Goal: Find specific page/section: Find specific page/section

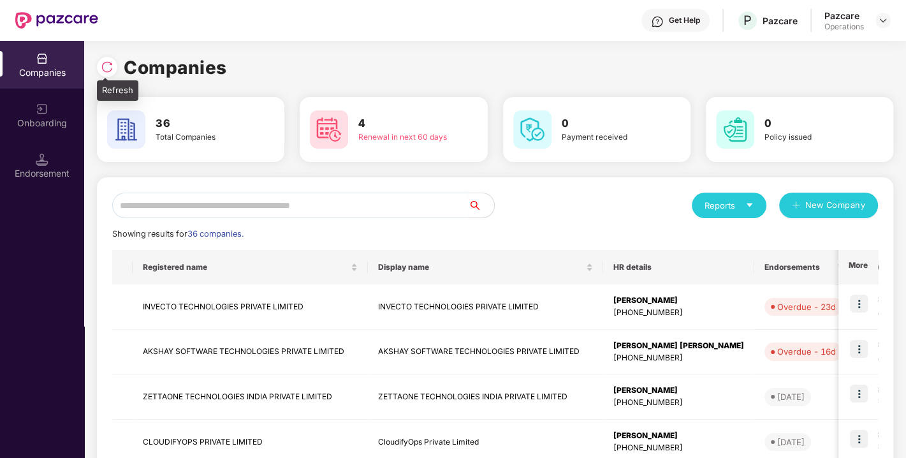
click at [108, 67] on img at bounding box center [107, 67] width 13 height 13
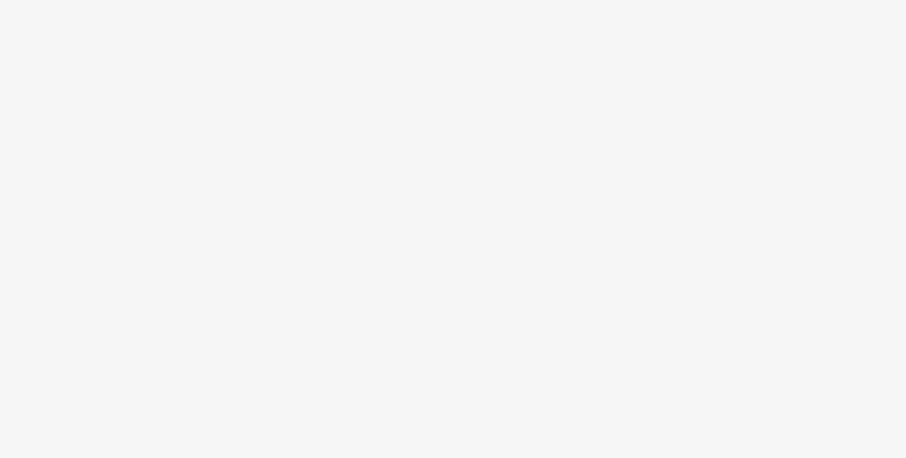
click at [205, 209] on body at bounding box center [453, 229] width 906 height 458
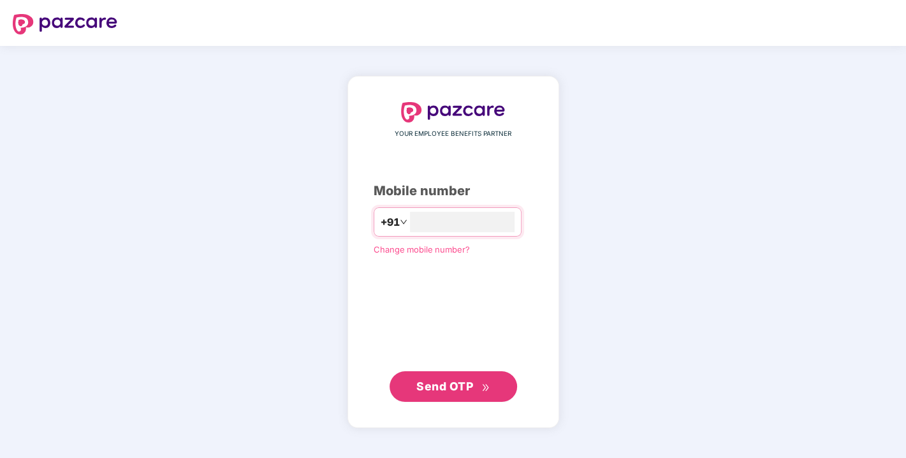
type input "**********"
click at [456, 386] on span "Send OTP" at bounding box center [444, 385] width 57 height 13
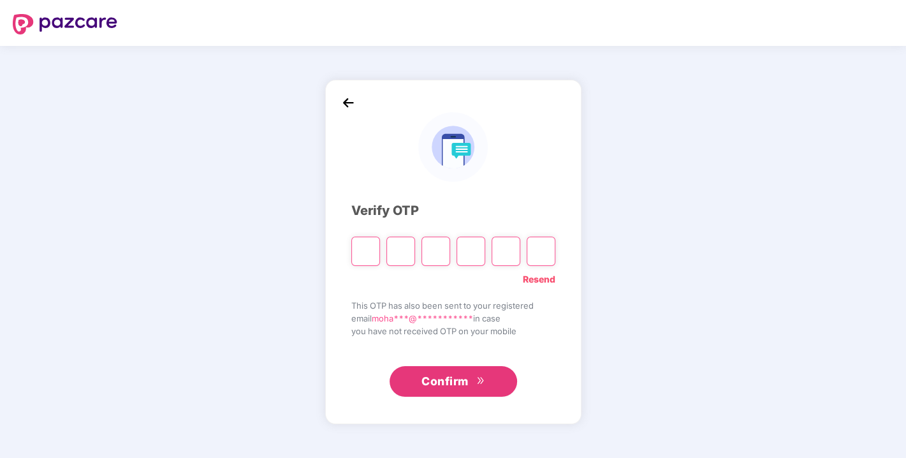
type input "*"
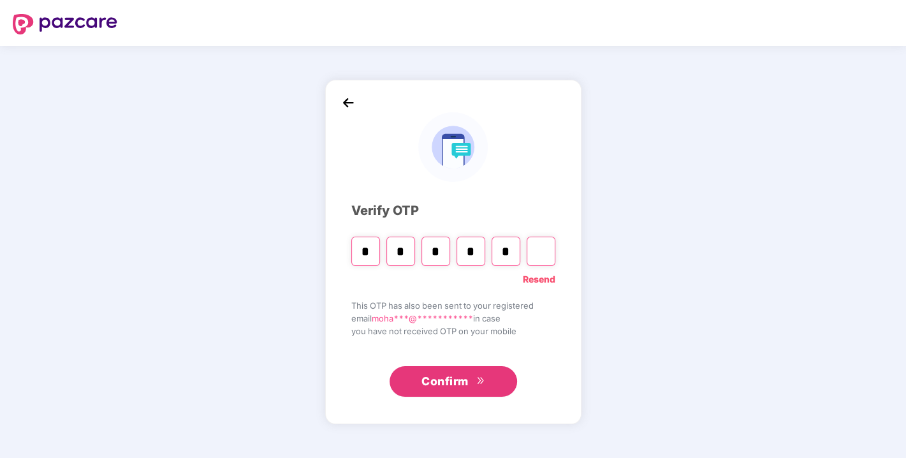
type input "*"
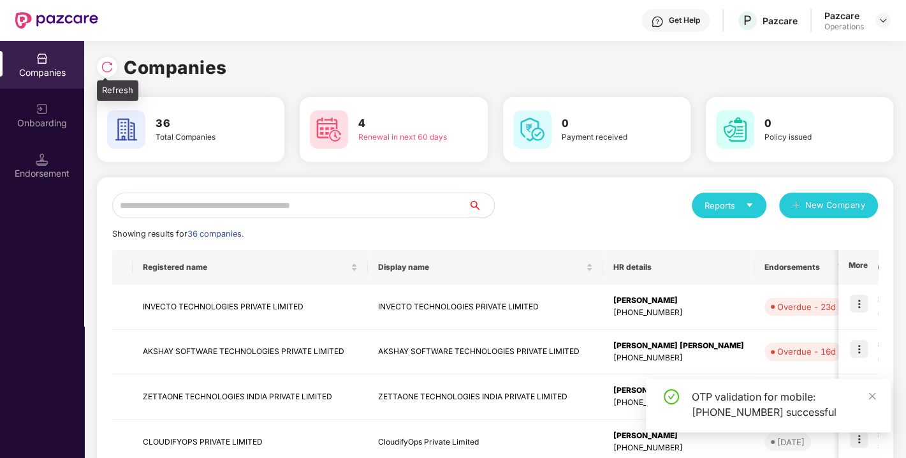
click at [113, 69] on img at bounding box center [107, 67] width 13 height 13
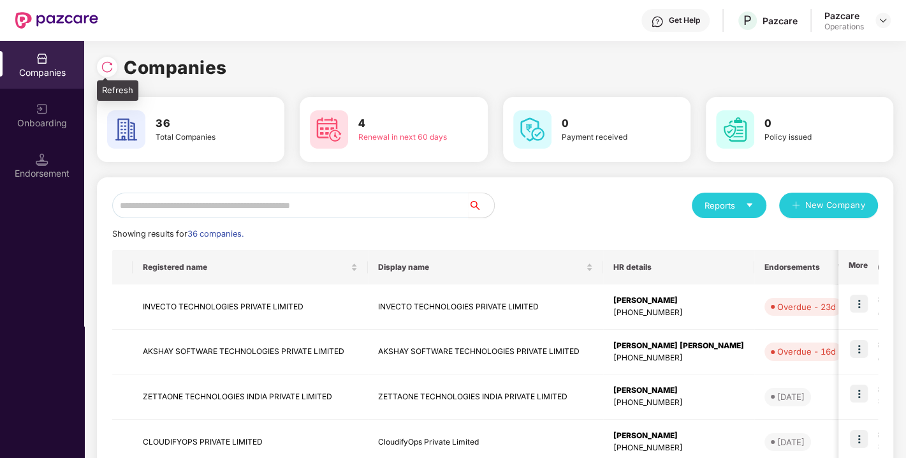
click at [108, 68] on img at bounding box center [107, 67] width 13 height 13
click at [198, 209] on input "text" at bounding box center [290, 206] width 356 height 26
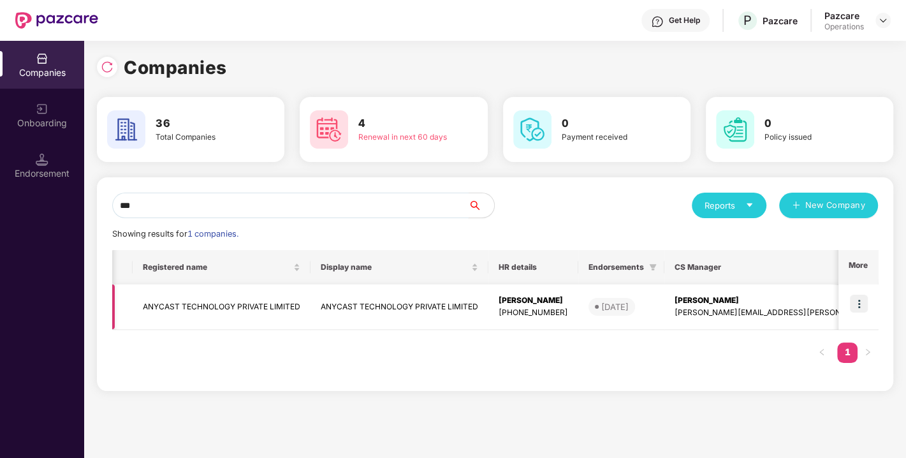
scroll to position [0, 240]
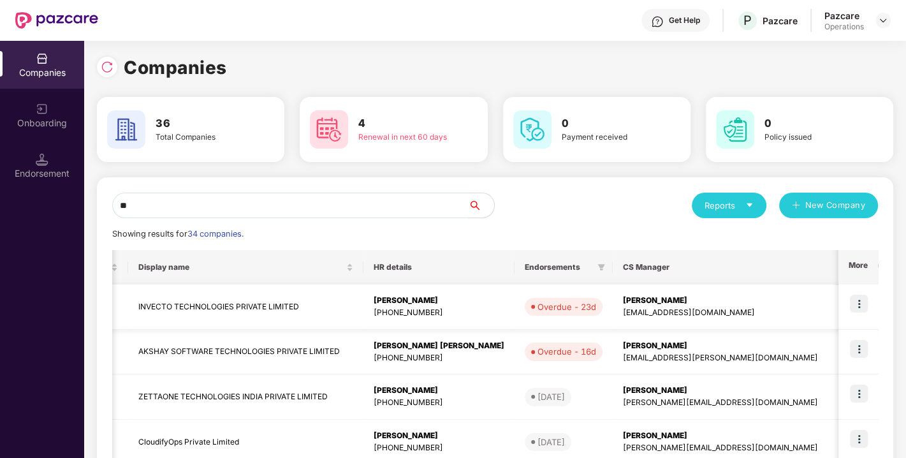
type input "*"
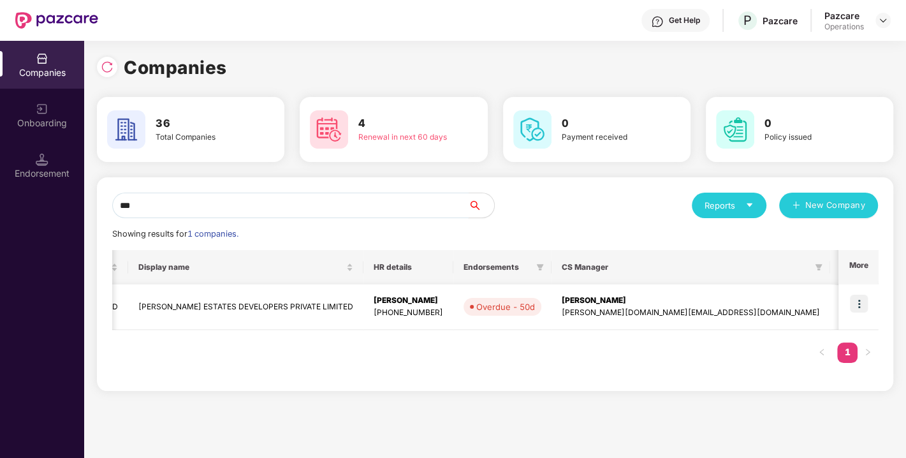
type input "***"
click at [861, 301] on img at bounding box center [859, 304] width 18 height 18
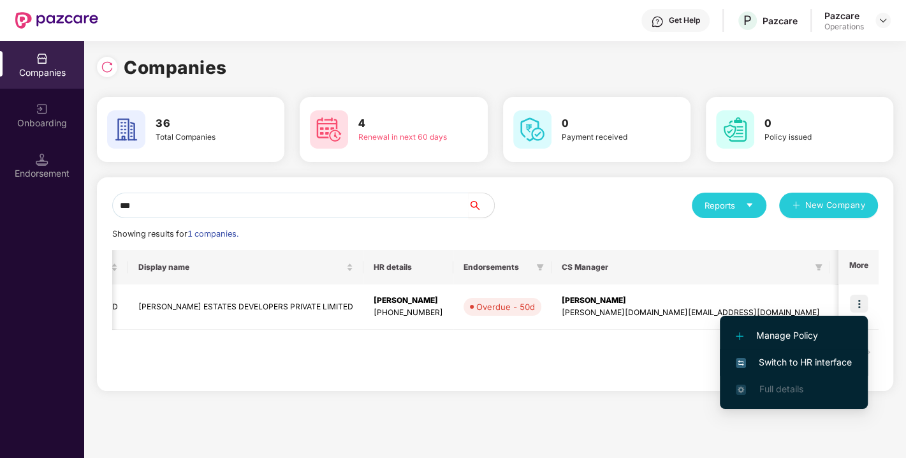
click at [796, 360] on span "Switch to HR interface" at bounding box center [794, 362] width 116 height 14
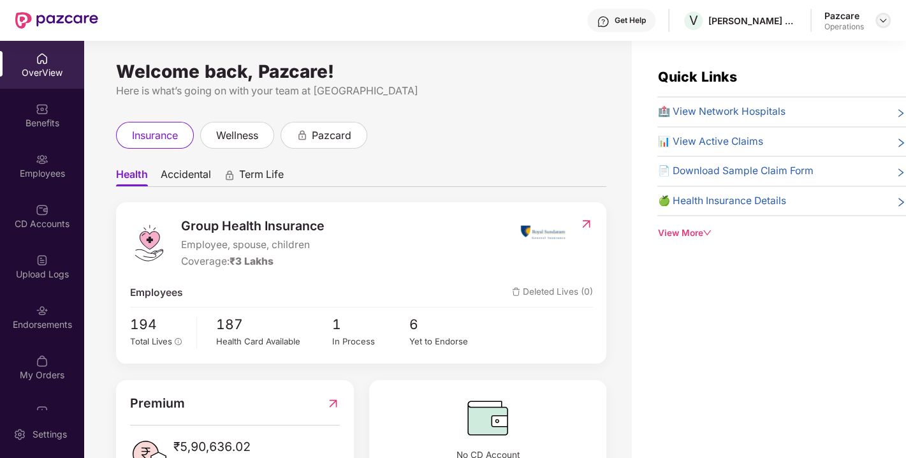
click at [884, 17] on img at bounding box center [883, 20] width 10 height 10
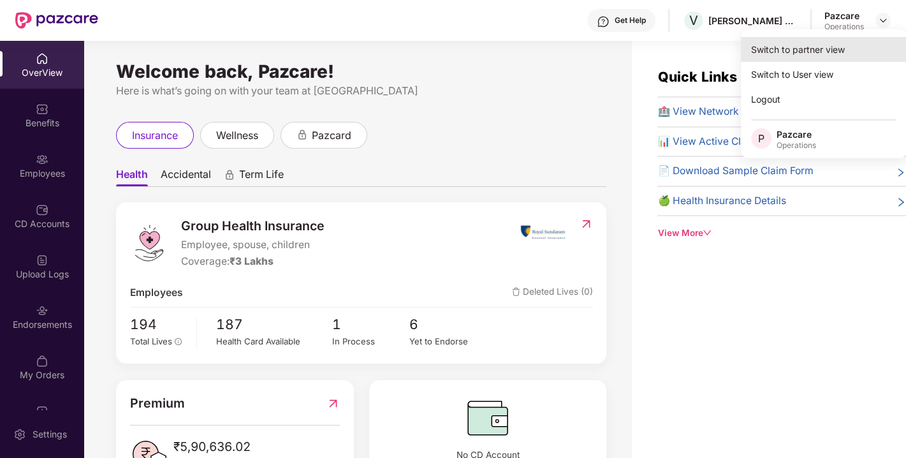
click at [816, 54] on div "Switch to partner view" at bounding box center [824, 49] width 166 height 25
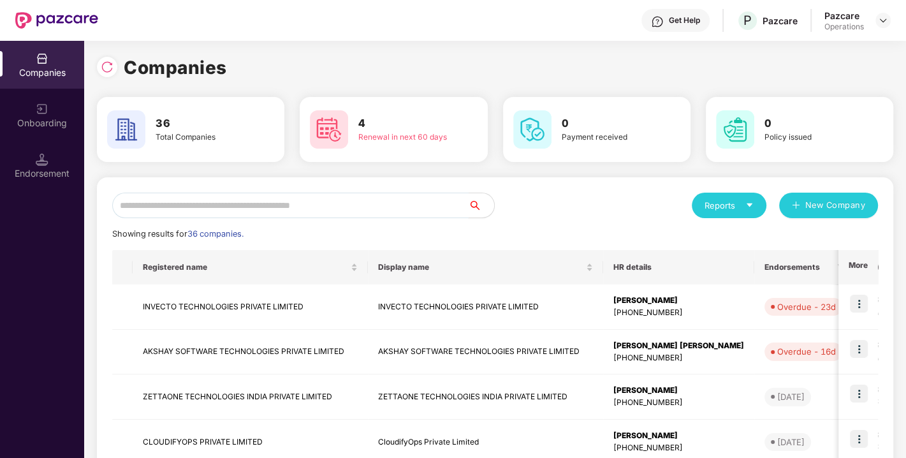
click at [337, 204] on input "text" at bounding box center [290, 206] width 356 height 26
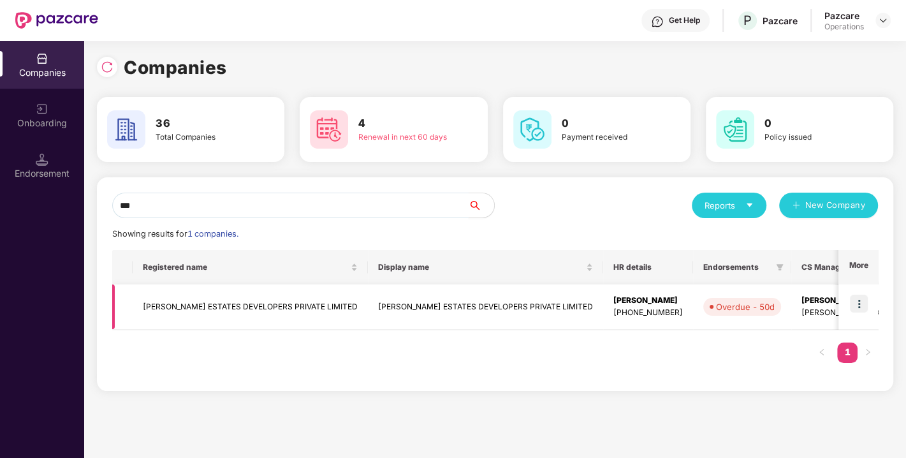
type input "***"
click at [479, 314] on td "[PERSON_NAME] ESTATES DEVELOPERS PRIVATE LIMITED" at bounding box center [485, 306] width 235 height 45
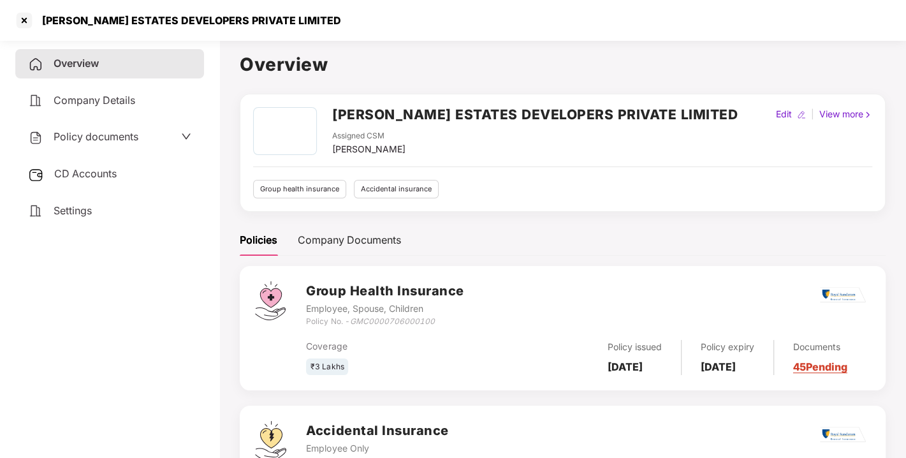
click at [114, 138] on span "Policy documents" at bounding box center [96, 136] width 85 height 13
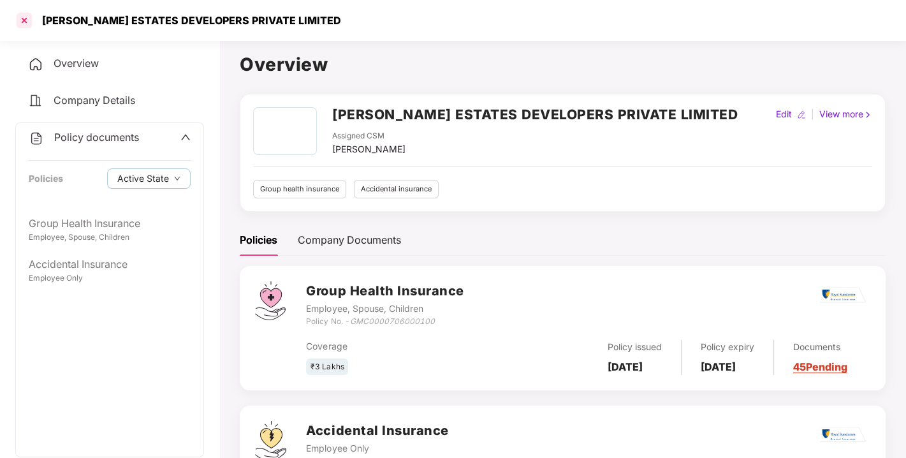
click at [22, 15] on div at bounding box center [24, 20] width 20 height 20
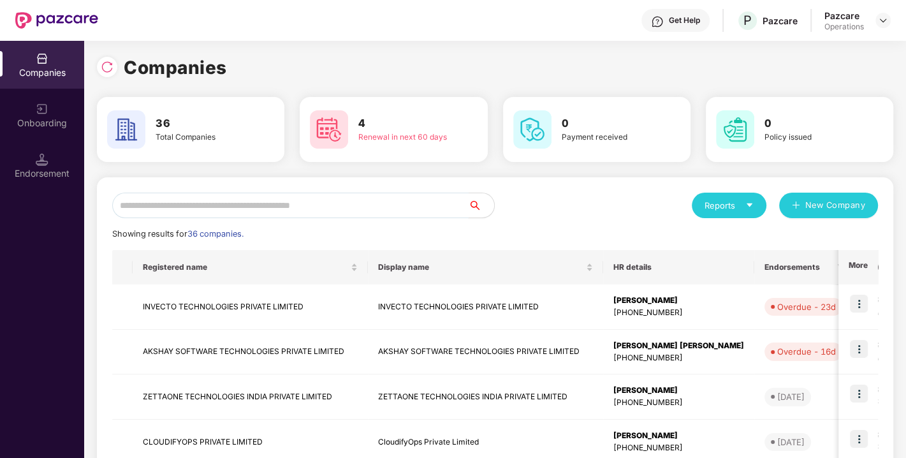
click at [180, 201] on input "text" at bounding box center [290, 206] width 356 height 26
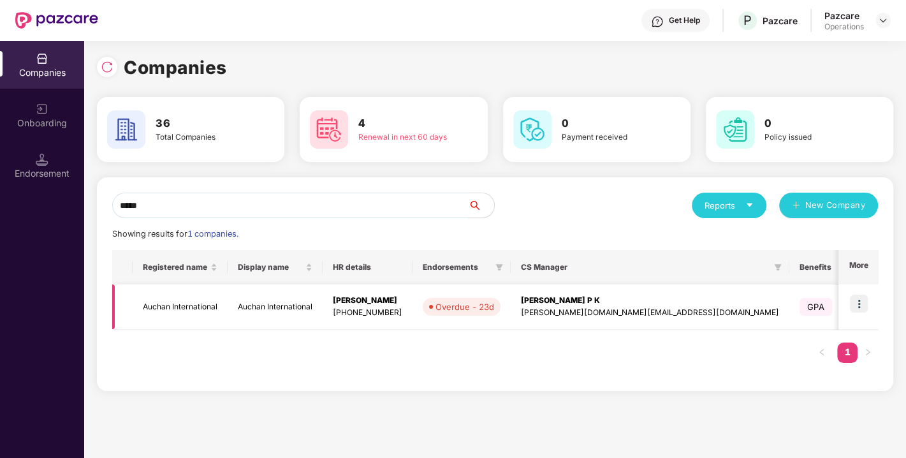
type input "*****"
click at [271, 307] on td "Auchan International" at bounding box center [275, 306] width 95 height 45
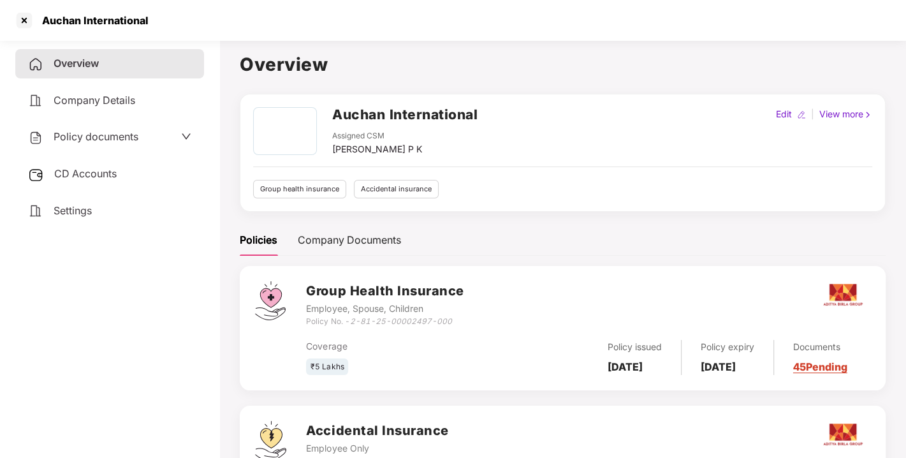
click at [114, 143] on div "Policy documents" at bounding box center [83, 137] width 110 height 17
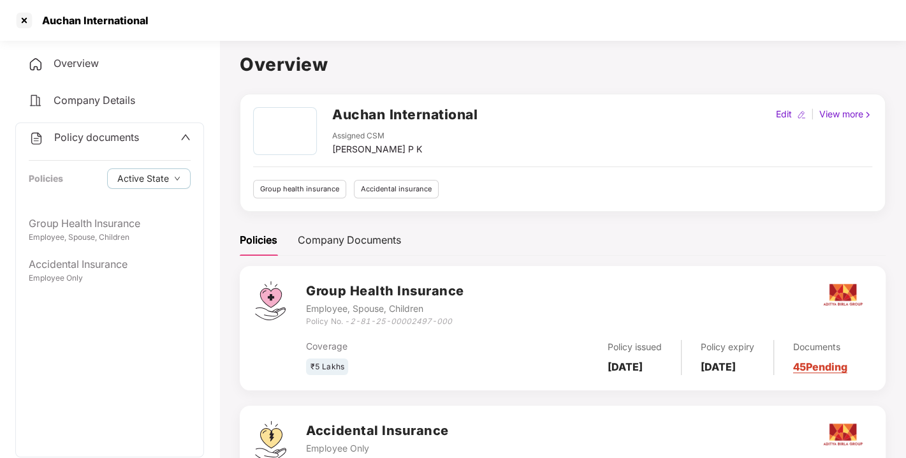
click at [418, 115] on h2 "Auchan International" at bounding box center [404, 114] width 145 height 21
copy h2 "Auchan International"
click at [20, 21] on div at bounding box center [24, 20] width 20 height 20
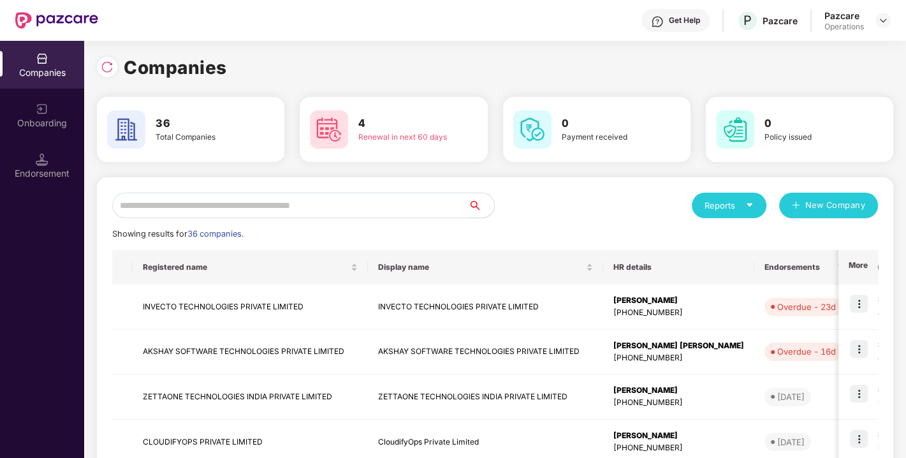
click at [165, 204] on input "text" at bounding box center [290, 206] width 356 height 26
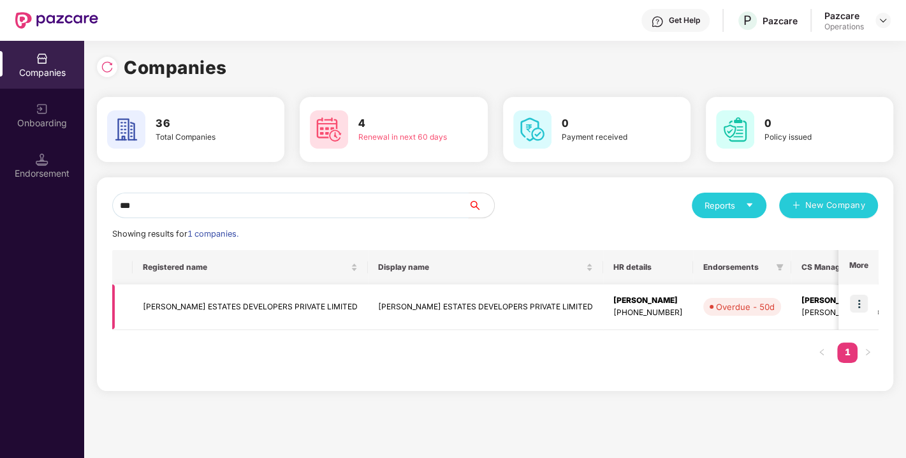
type input "***"
click at [253, 311] on td "[PERSON_NAME] ESTATES DEVELOPERS PRIVATE LIMITED" at bounding box center [250, 306] width 235 height 45
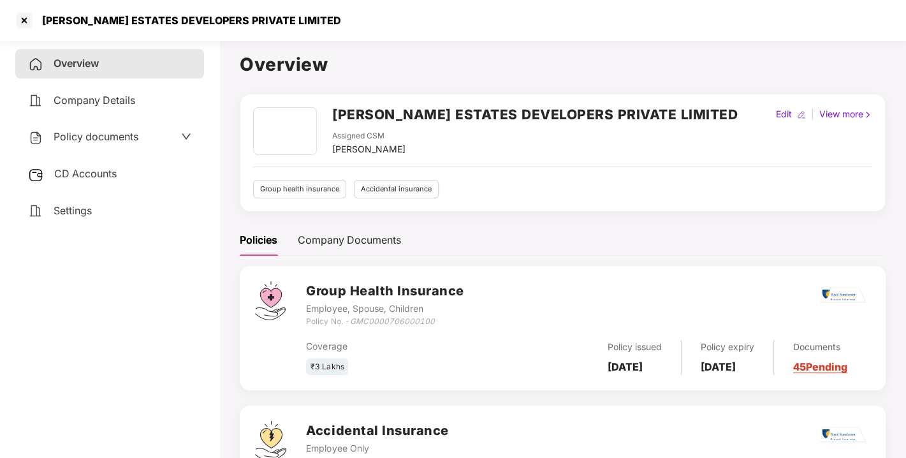
click at [121, 132] on span "Policy documents" at bounding box center [96, 136] width 85 height 13
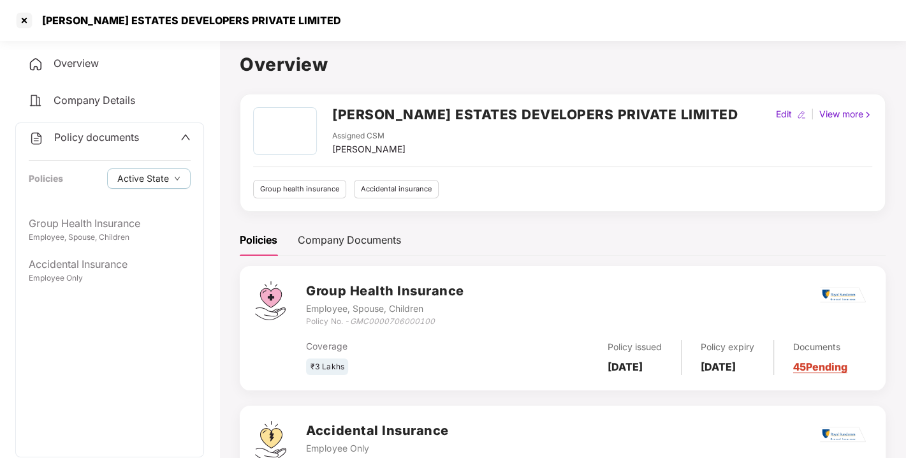
click at [122, 140] on span "Policy documents" at bounding box center [96, 137] width 85 height 13
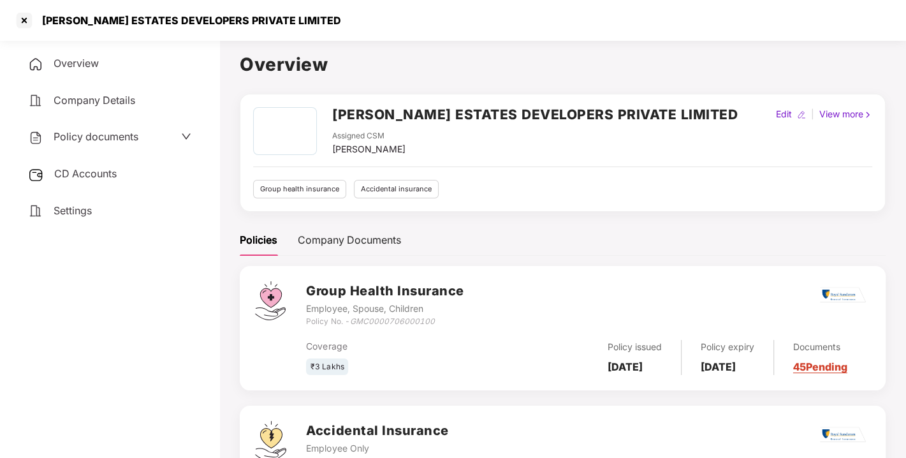
click at [556, 117] on h2 "[PERSON_NAME] ESTATES DEVELOPERS PRIVATE LIMITED" at bounding box center [535, 114] width 406 height 21
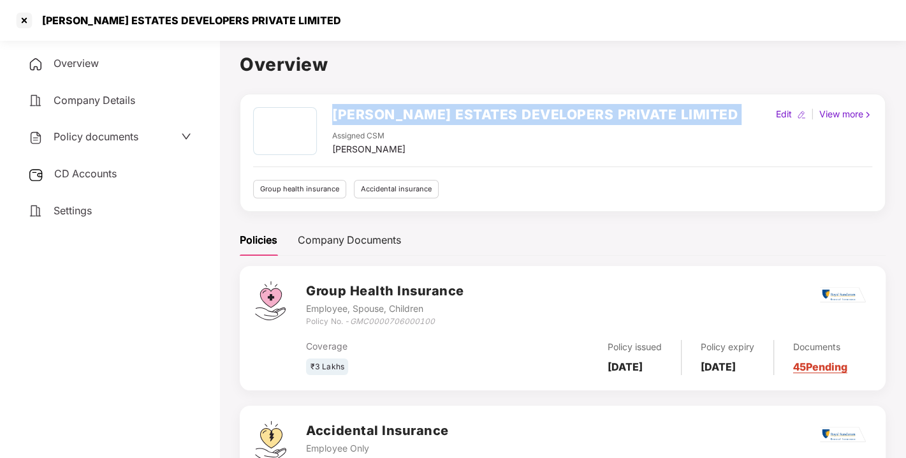
click at [556, 117] on h2 "[PERSON_NAME] ESTATES DEVELOPERS PRIVATE LIMITED" at bounding box center [535, 114] width 406 height 21
copy h2 "[PERSON_NAME] ESTATES DEVELOPERS PRIVATE LIMITED"
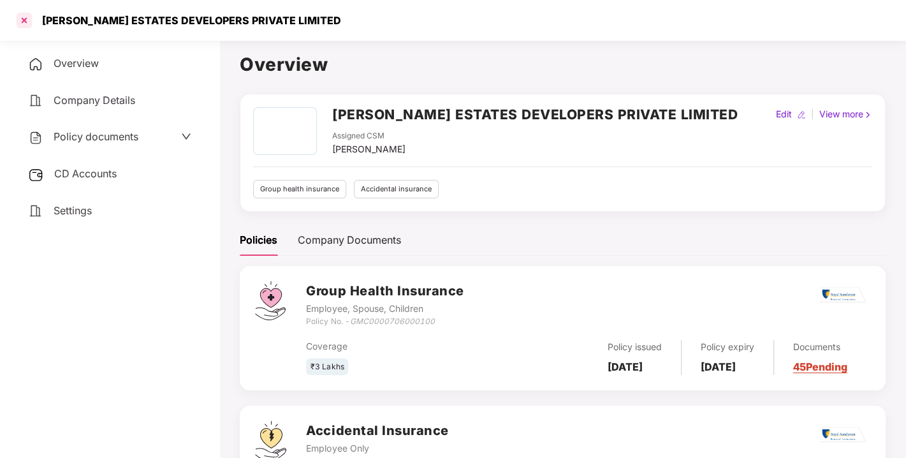
click at [22, 20] on div at bounding box center [24, 20] width 20 height 20
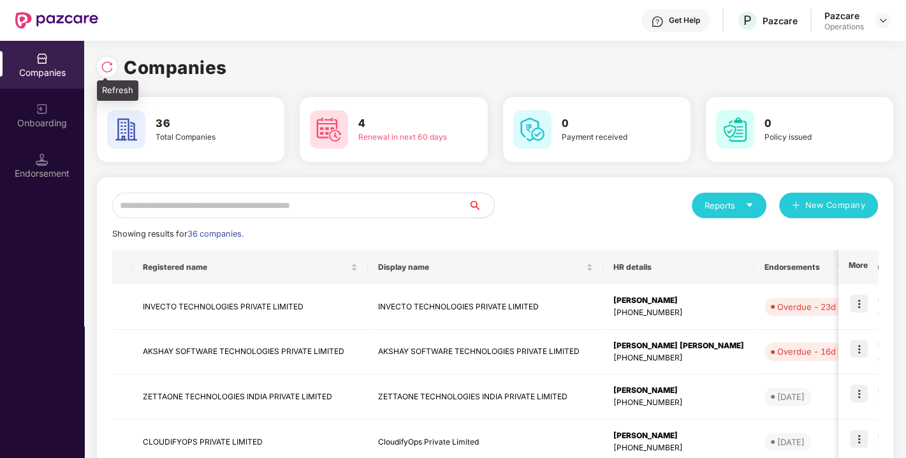
click at [109, 71] on img at bounding box center [107, 67] width 13 height 13
click at [229, 203] on input "text" at bounding box center [290, 206] width 356 height 26
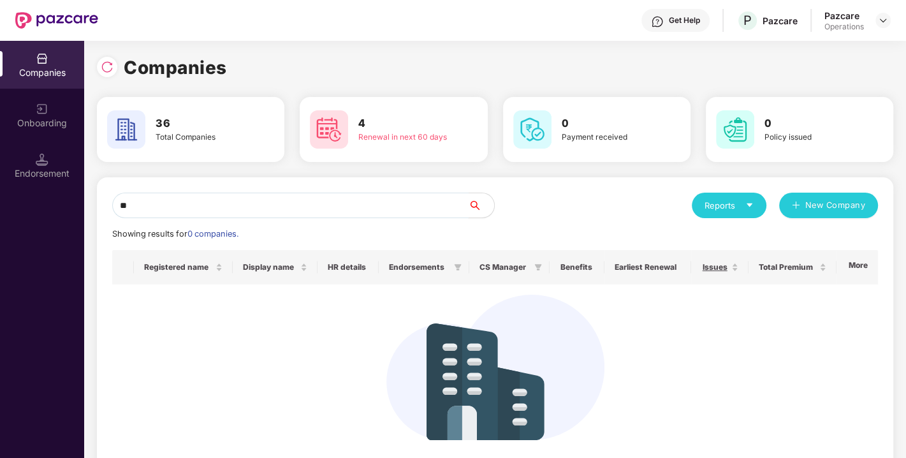
type input "*"
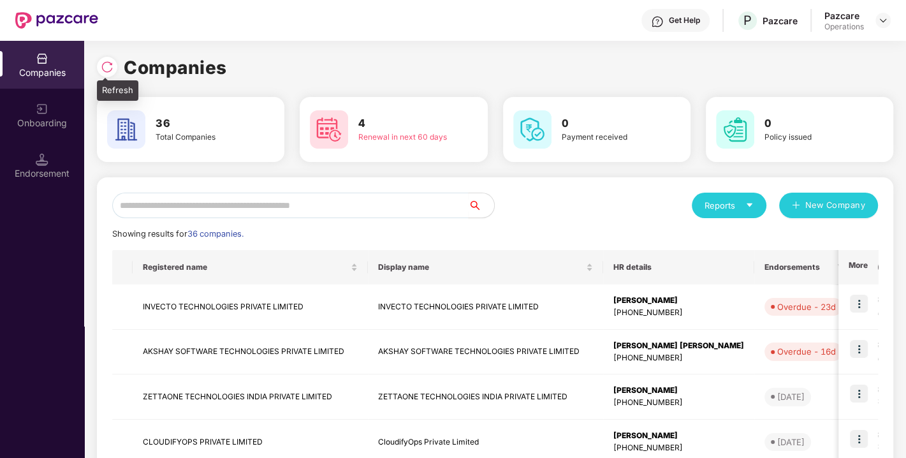
click at [112, 70] on img at bounding box center [107, 67] width 13 height 13
